Goal: Transaction & Acquisition: Obtain resource

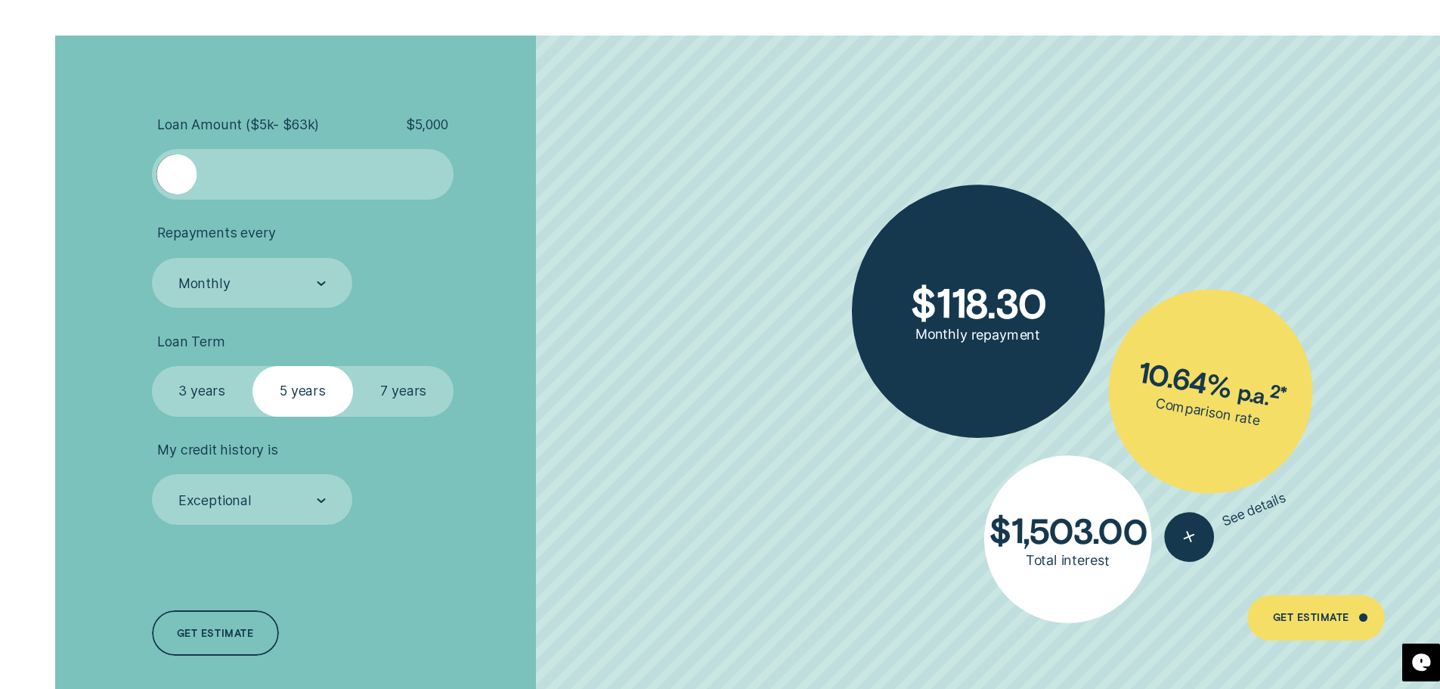
scroll to position [3477, 0]
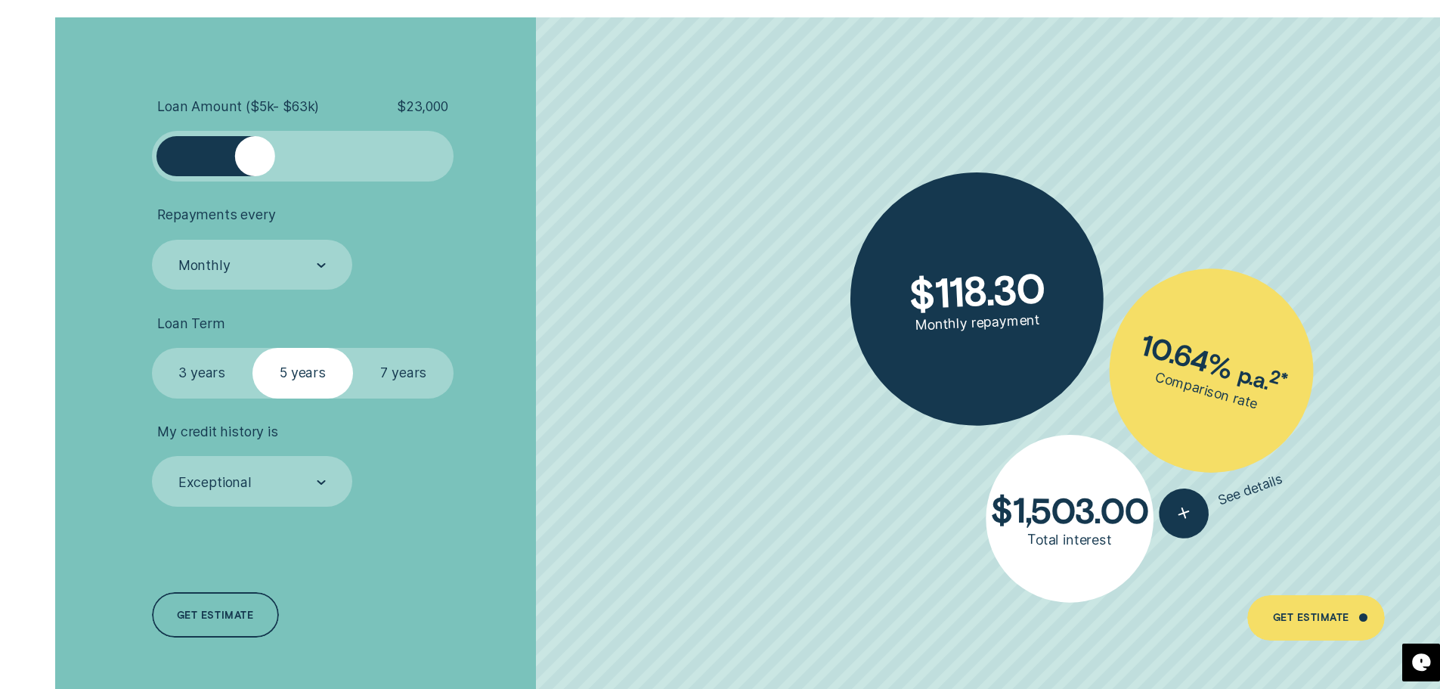
click at [255, 144] on div at bounding box center [303, 156] width 252 height 40
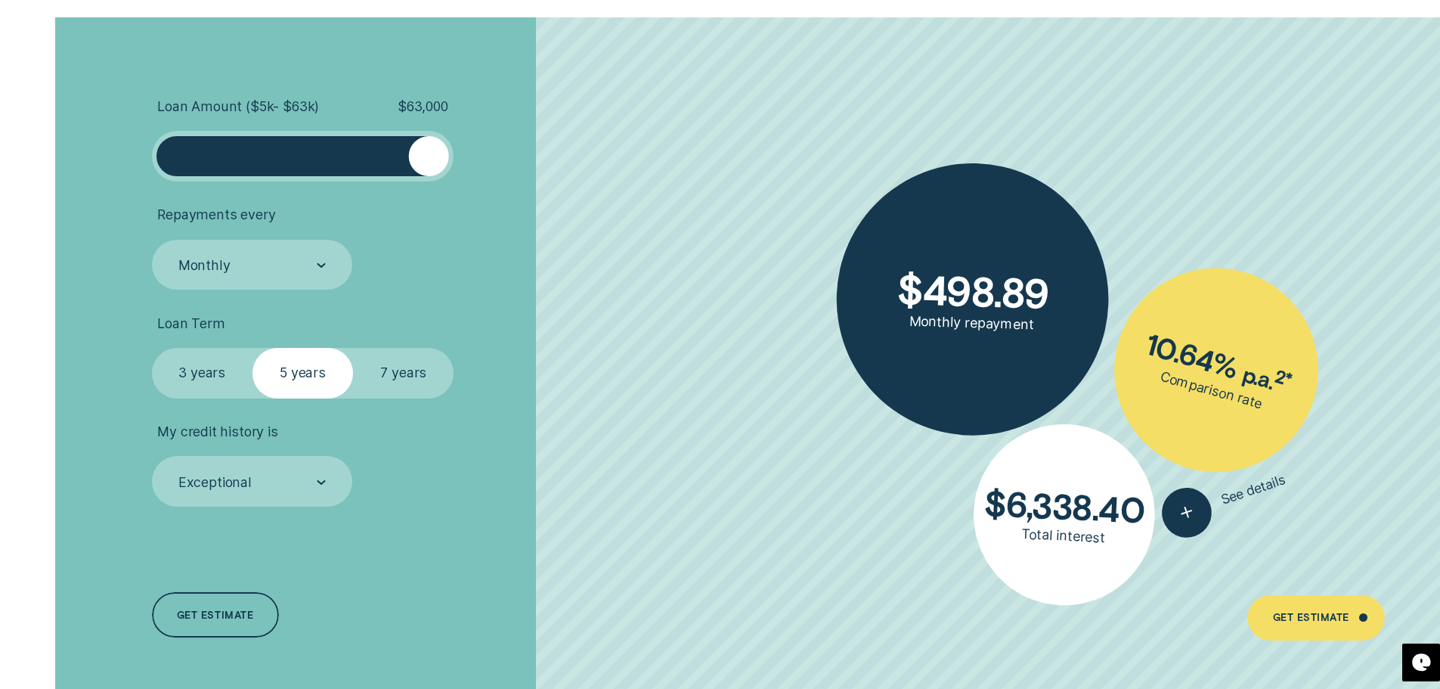
drag, startPoint x: 251, startPoint y: 157, endPoint x: 499, endPoint y: 183, distance: 249.2
click at [499, 183] on ul "Loan Amount ( $5k - $63k ) $ 63,000 Repayments every Monthly Loan Term Select L…" at bounding box center [384, 302] width 464 height 408
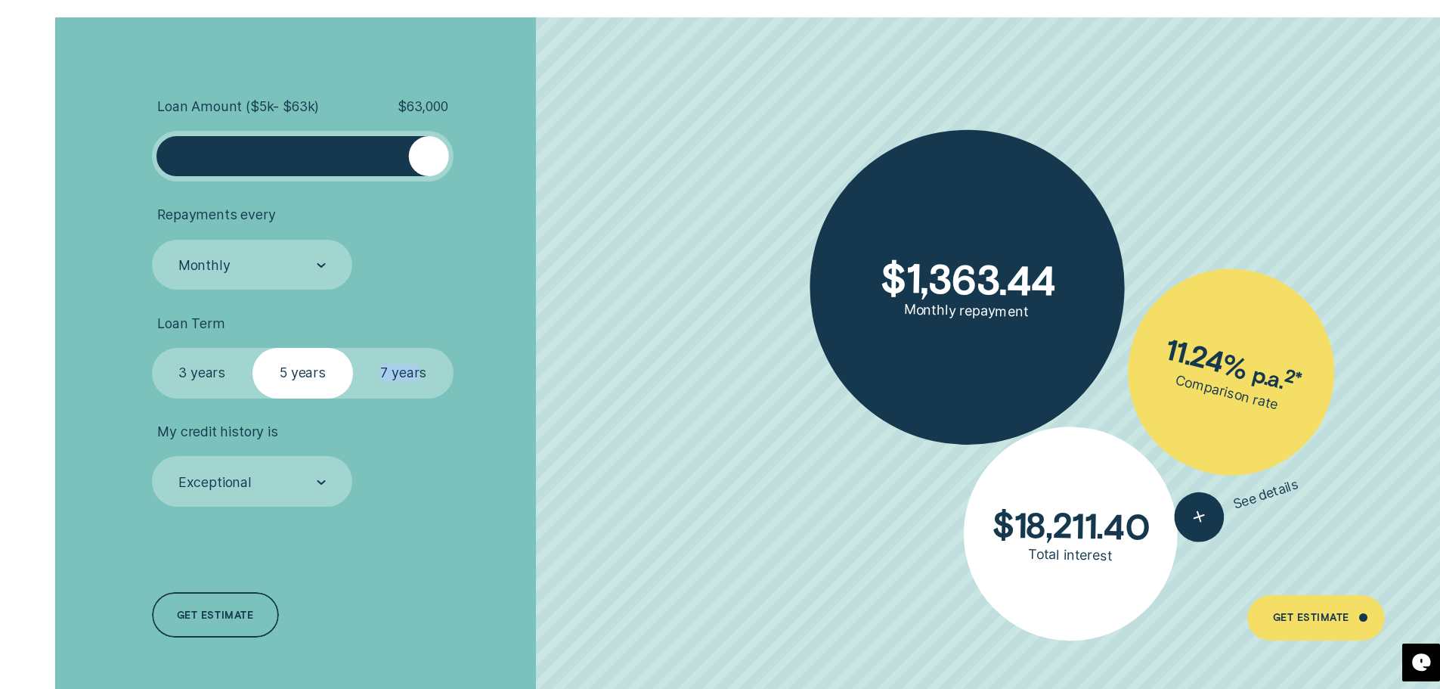
click at [418, 388] on fieldset "Select Loan Term 3 years 5 years 7 years" at bounding box center [303, 373] width 302 height 51
click at [418, 387] on label "7 years" at bounding box center [403, 373] width 101 height 51
click at [353, 348] on input "7 years" at bounding box center [353, 348] width 0 height 0
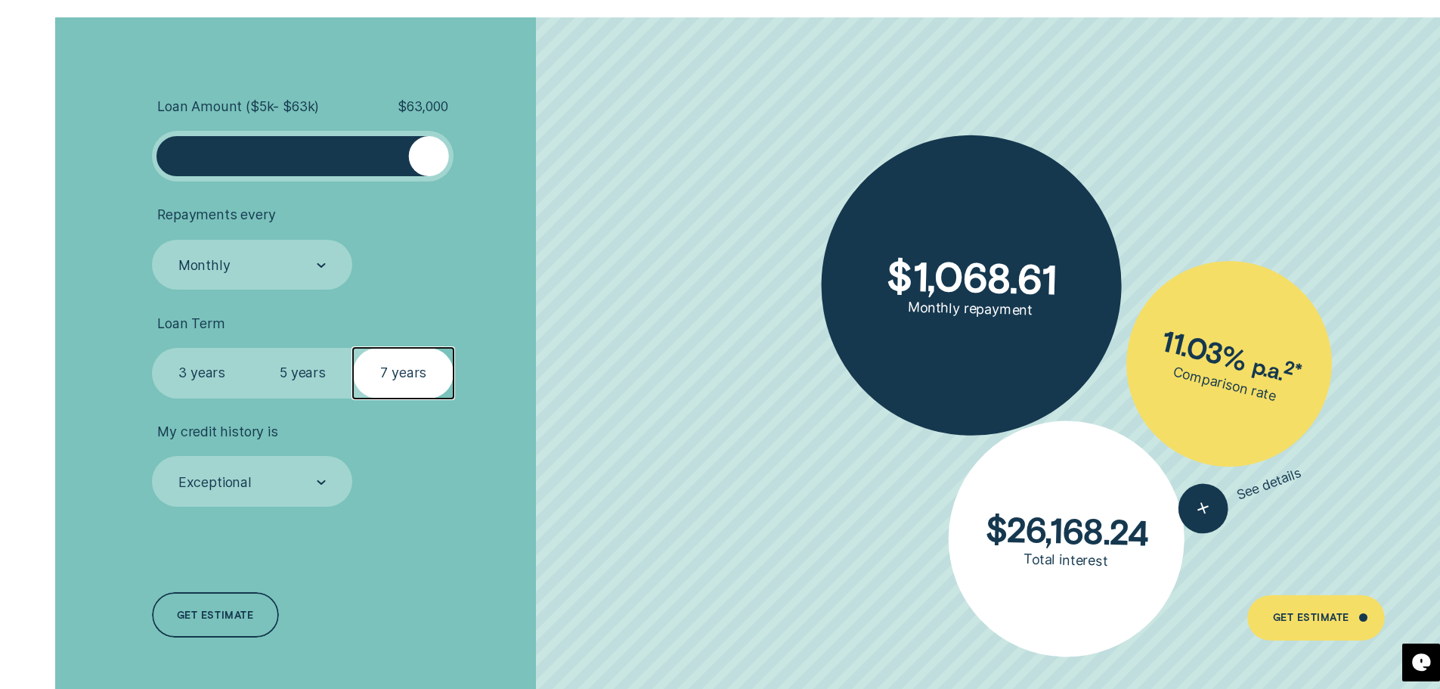
click at [303, 485] on div "Exceptional" at bounding box center [251, 481] width 149 height 19
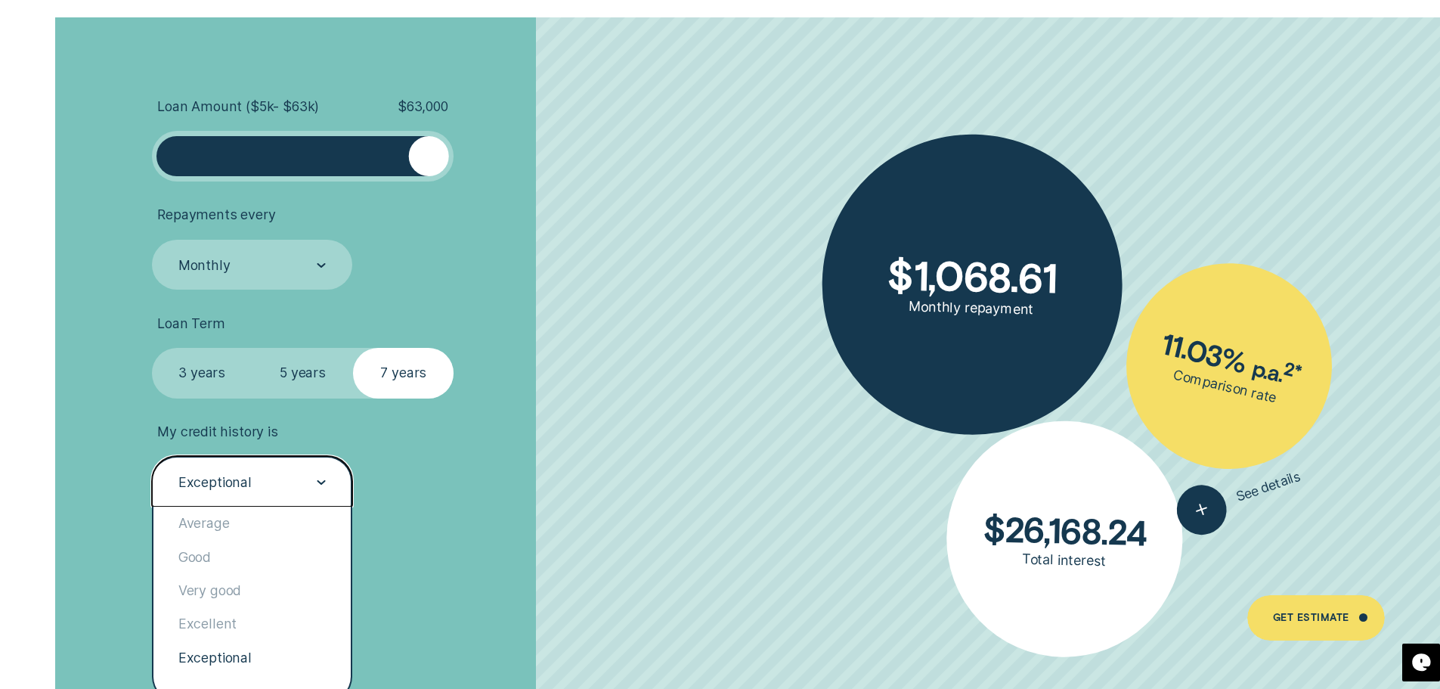
click at [303, 485] on div "Exceptional" at bounding box center [251, 481] width 149 height 19
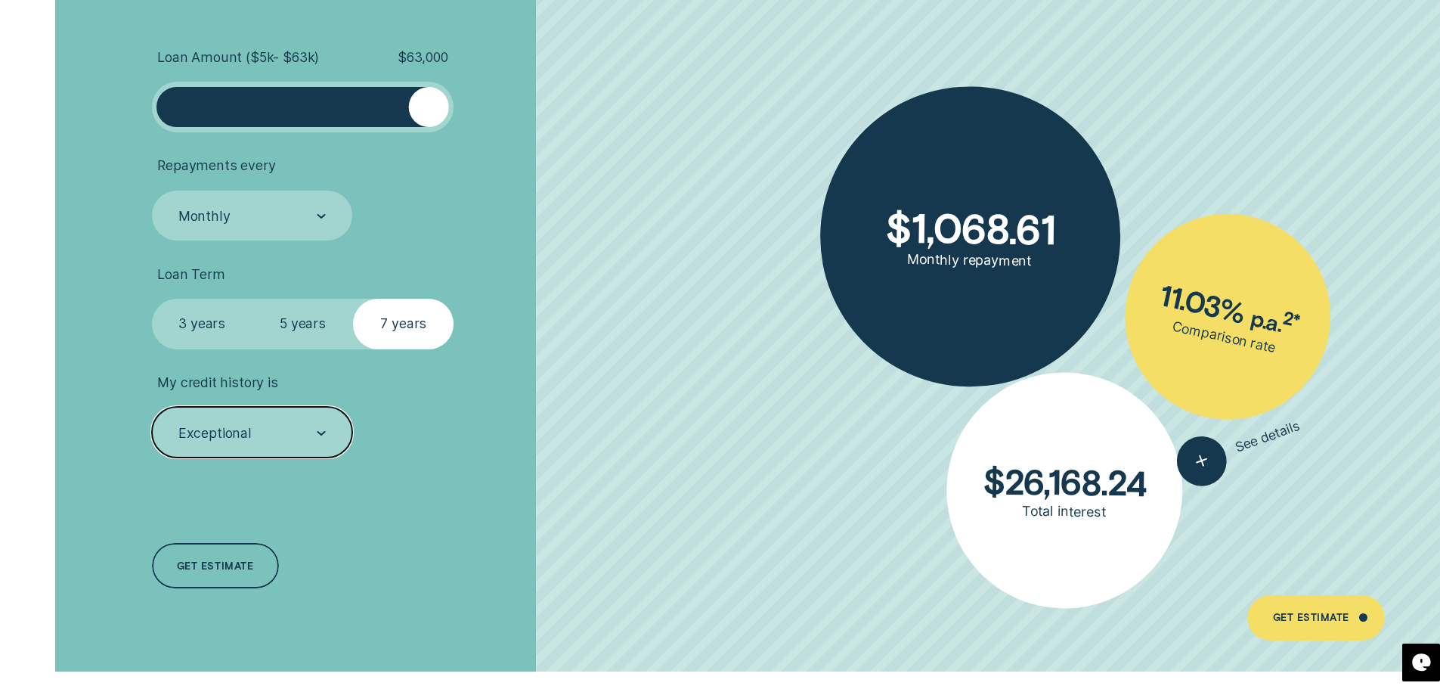
scroll to position [3552, 0]
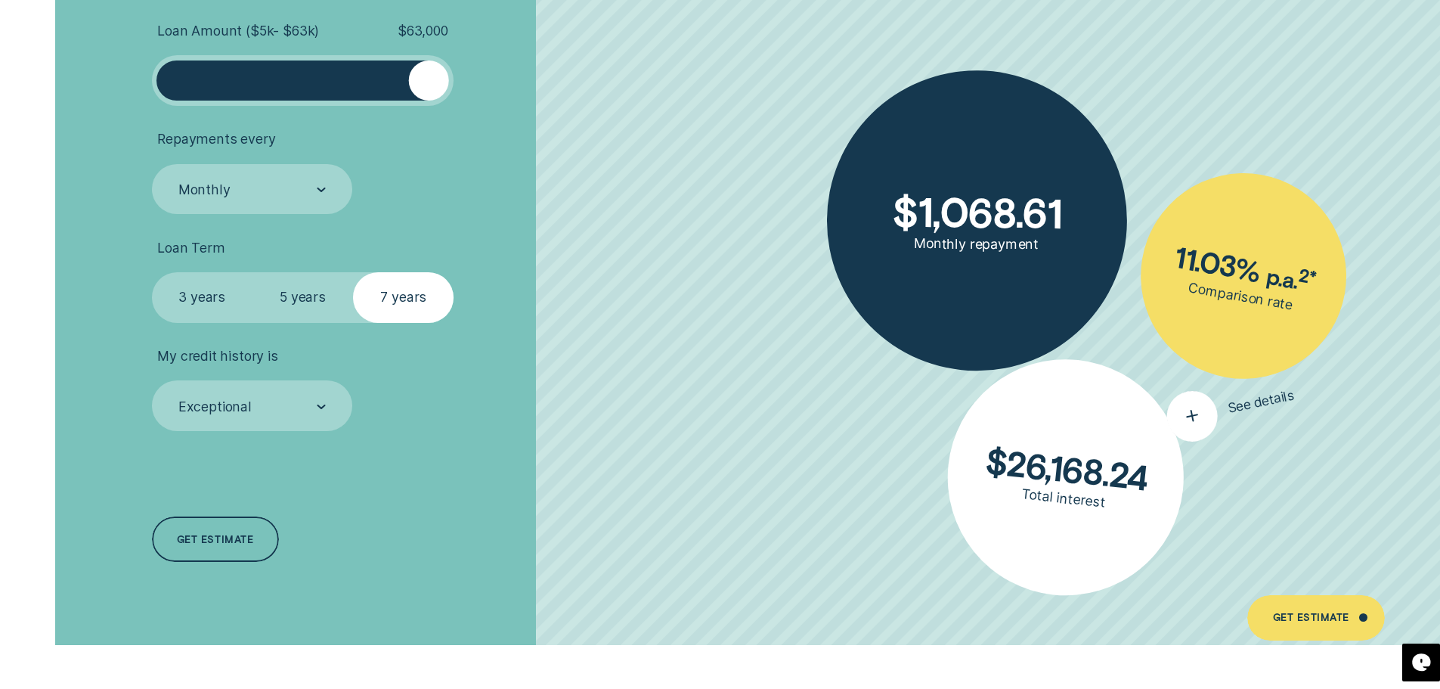
click at [1215, 440] on div "$ 1,068.61 Monthly repayment 11.03 % p.a. 2 * Comparison rate $ 26,168.24 Total…" at bounding box center [988, 293] width 904 height 703
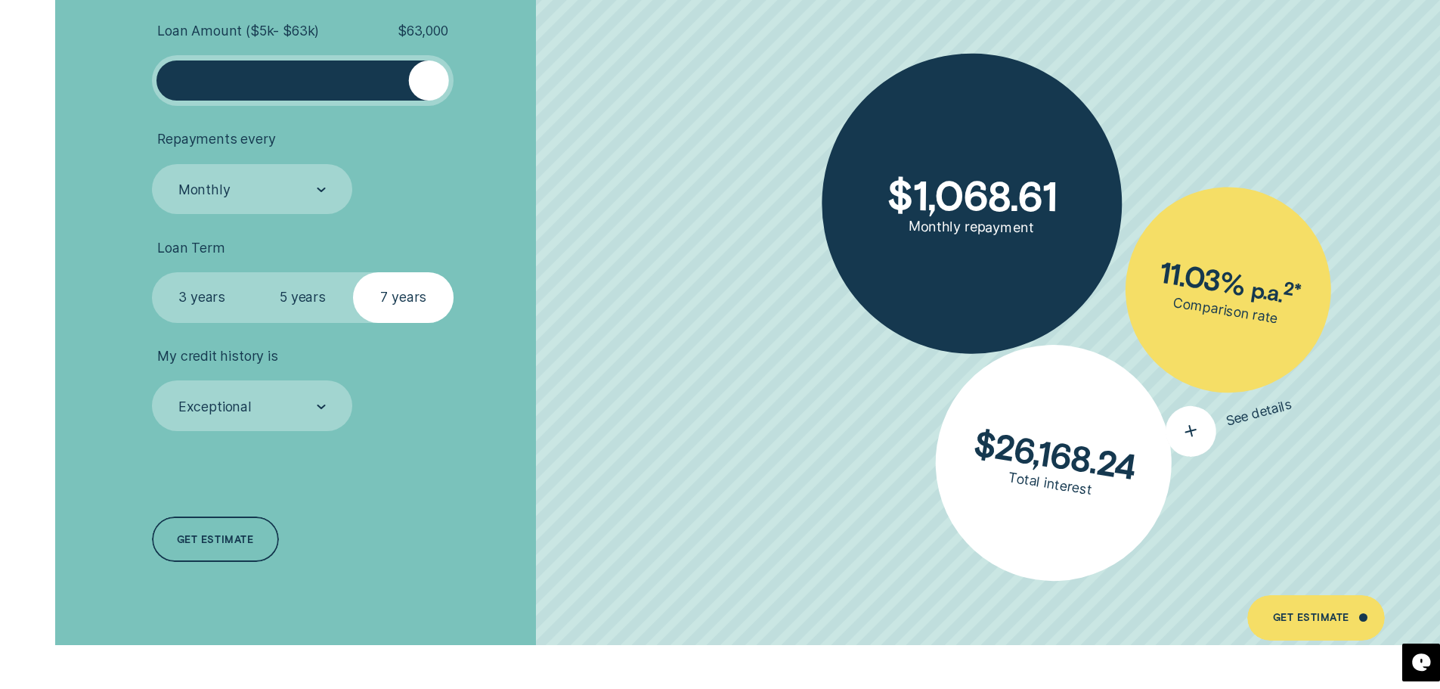
click at [1182, 420] on div "button" at bounding box center [1190, 432] width 62 height 62
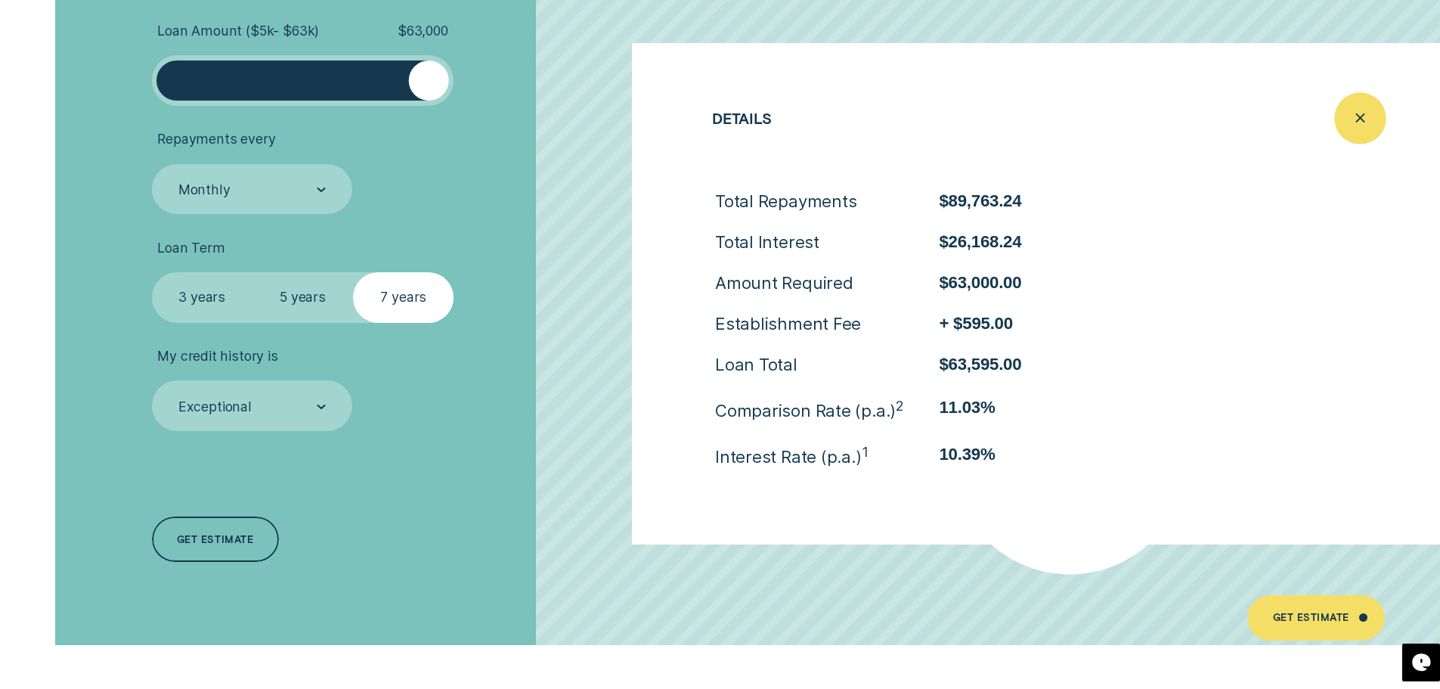
click at [1366, 141] on div "Close loan details" at bounding box center [1360, 118] width 51 height 51
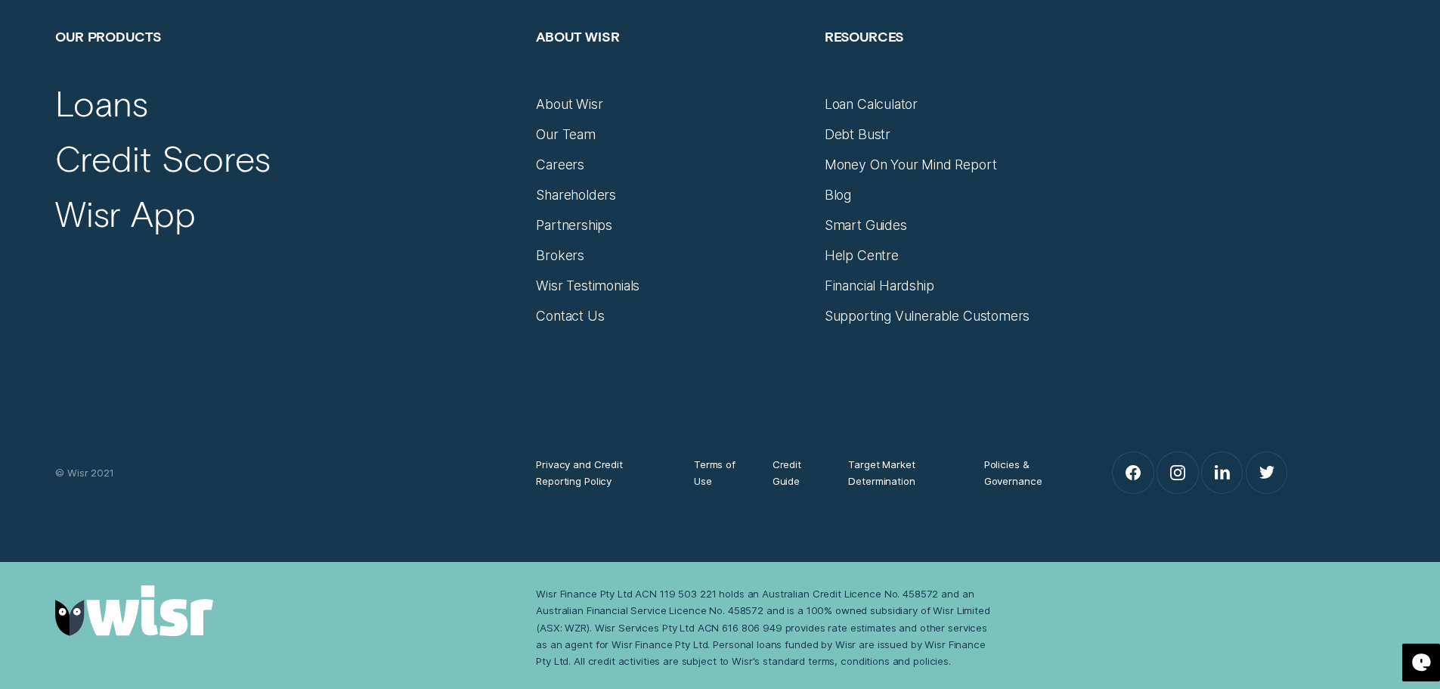
scroll to position [10454, 0]
